Goal: Find contact information: Find contact information

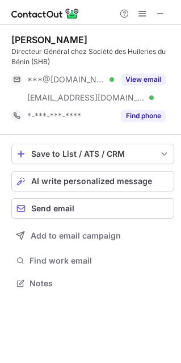
scroll to position [275, 181]
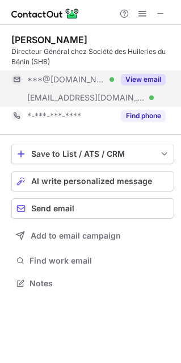
click at [150, 82] on button "View email" at bounding box center [143, 79] width 45 height 11
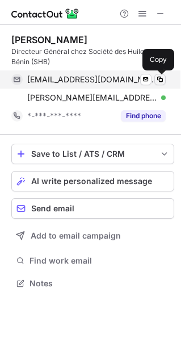
click at [158, 79] on span at bounding box center [159, 79] width 9 height 9
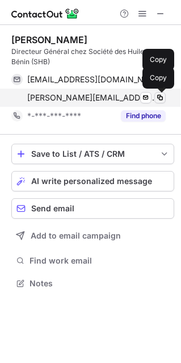
click at [161, 101] on span at bounding box center [159, 97] width 9 height 9
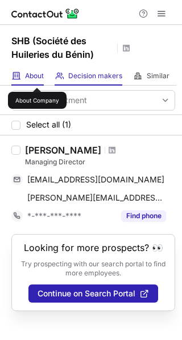
click at [37, 78] on span "About" at bounding box center [34, 75] width 19 height 9
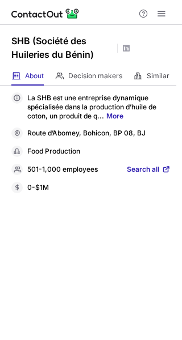
click at [146, 167] on span "Search all" at bounding box center [143, 170] width 32 height 10
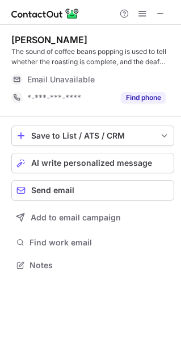
scroll to position [256, 181]
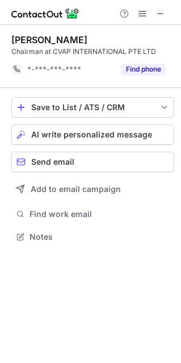
scroll to position [228, 181]
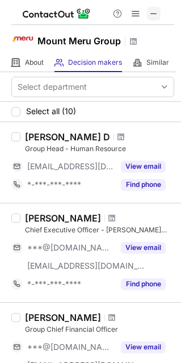
click at [155, 16] on span at bounding box center [153, 13] width 9 height 9
